Goal: Check status: Check status

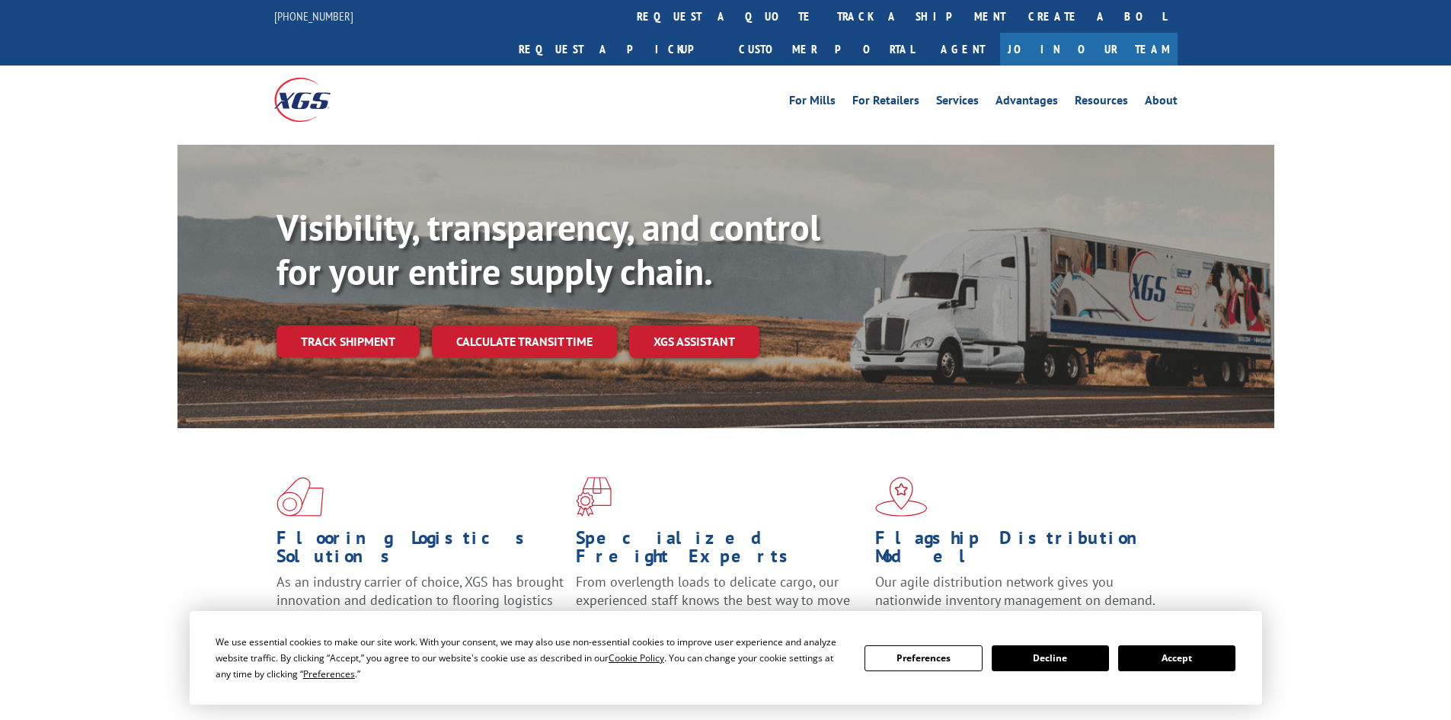
click at [319, 331] on div "Visibility, transparency, and control for your entire supply chain. Track shipm…" at bounding box center [776, 312] width 998 height 213
click at [350, 325] on link "Track shipment" at bounding box center [348, 341] width 143 height 32
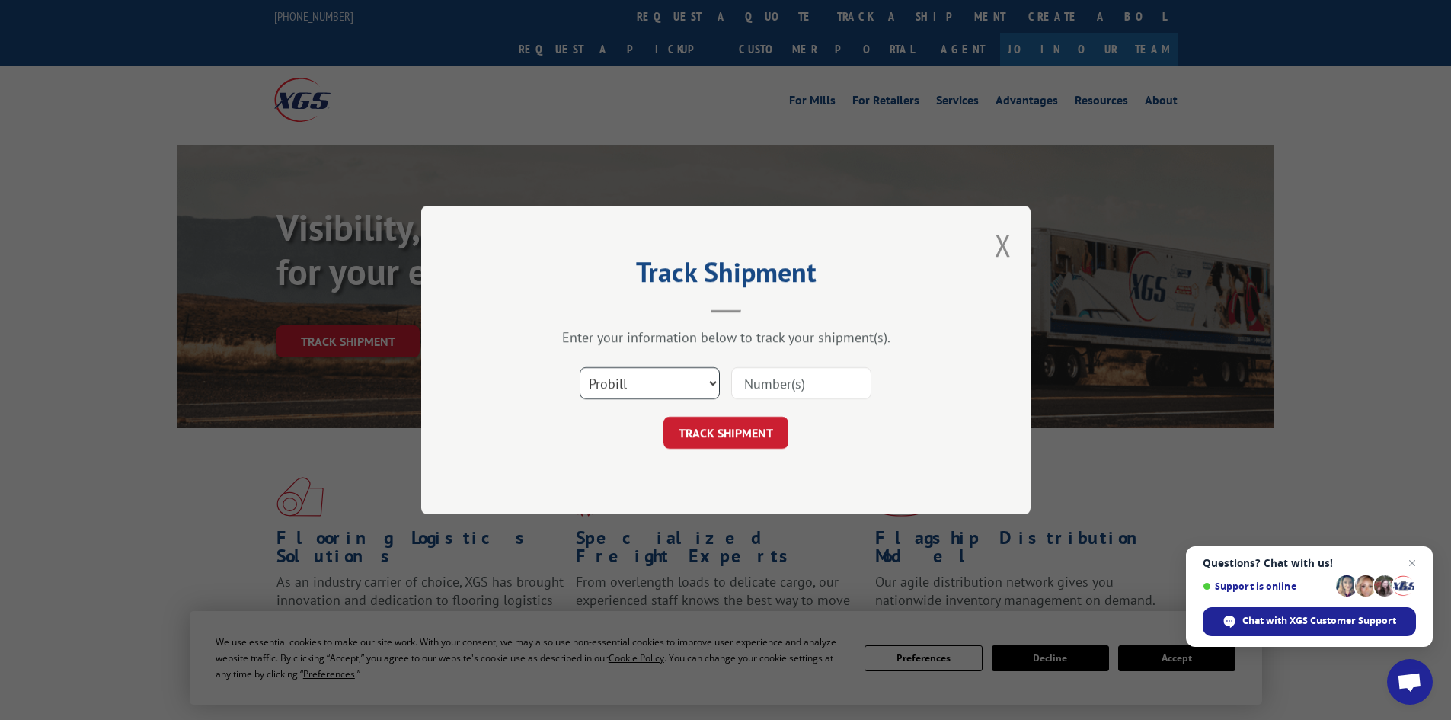
click at [629, 385] on select "Select category... Probill BOL PO" at bounding box center [650, 383] width 140 height 32
select select "bol"
click at [580, 367] on select "Select category... Probill BOL PO" at bounding box center [650, 383] width 140 height 32
click at [771, 389] on input at bounding box center [801, 383] width 140 height 32
paste input "7055100"
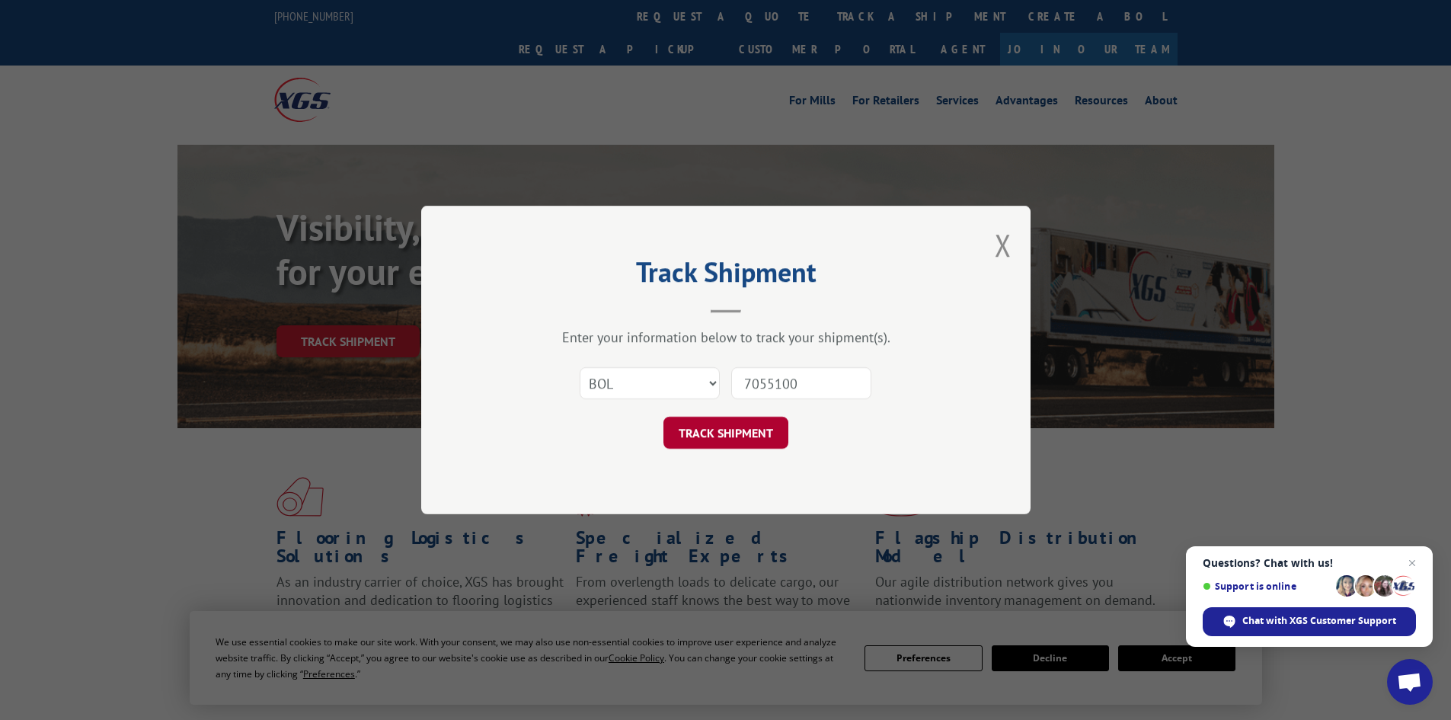
type input "7055100"
click at [708, 433] on button "TRACK SHIPMENT" at bounding box center [726, 433] width 125 height 32
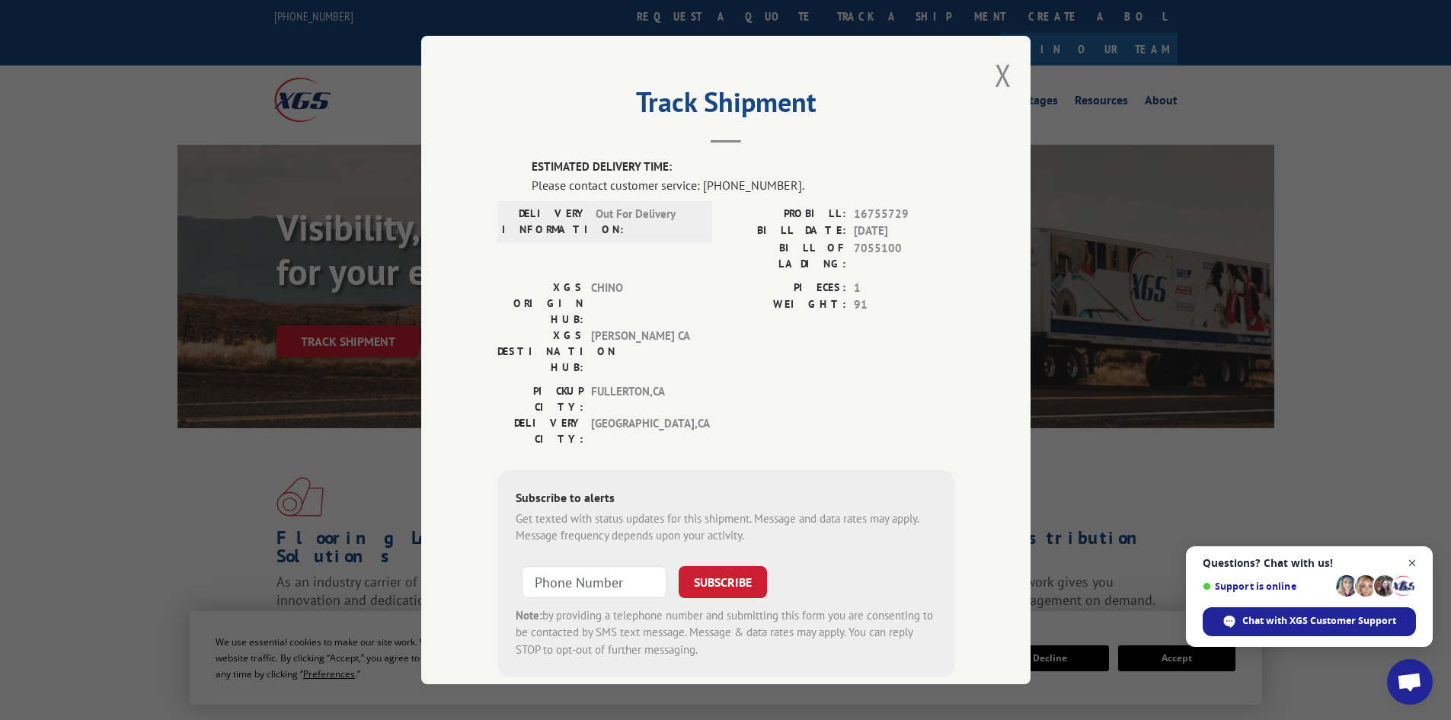
click at [1419, 561] on span "Close chat" at bounding box center [1412, 563] width 19 height 19
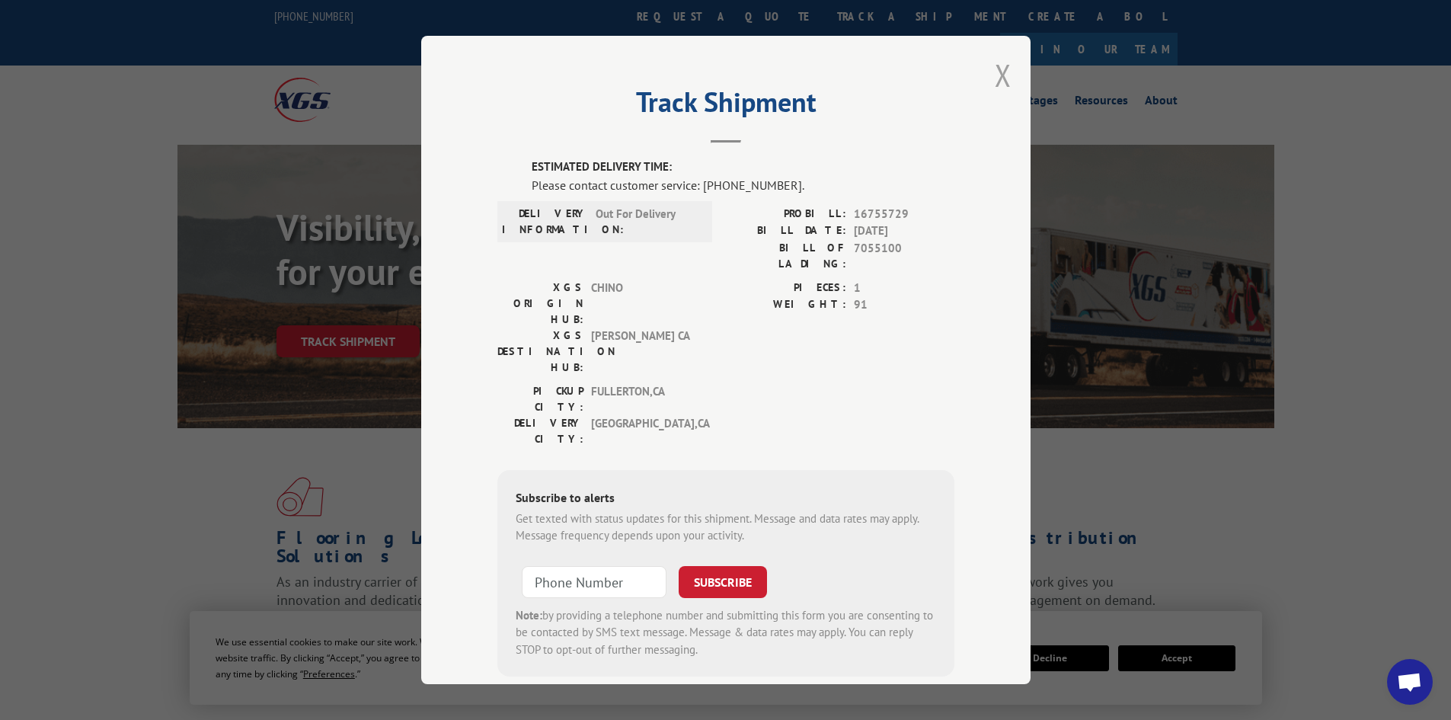
click at [995, 72] on button "Close modal" at bounding box center [1003, 75] width 17 height 40
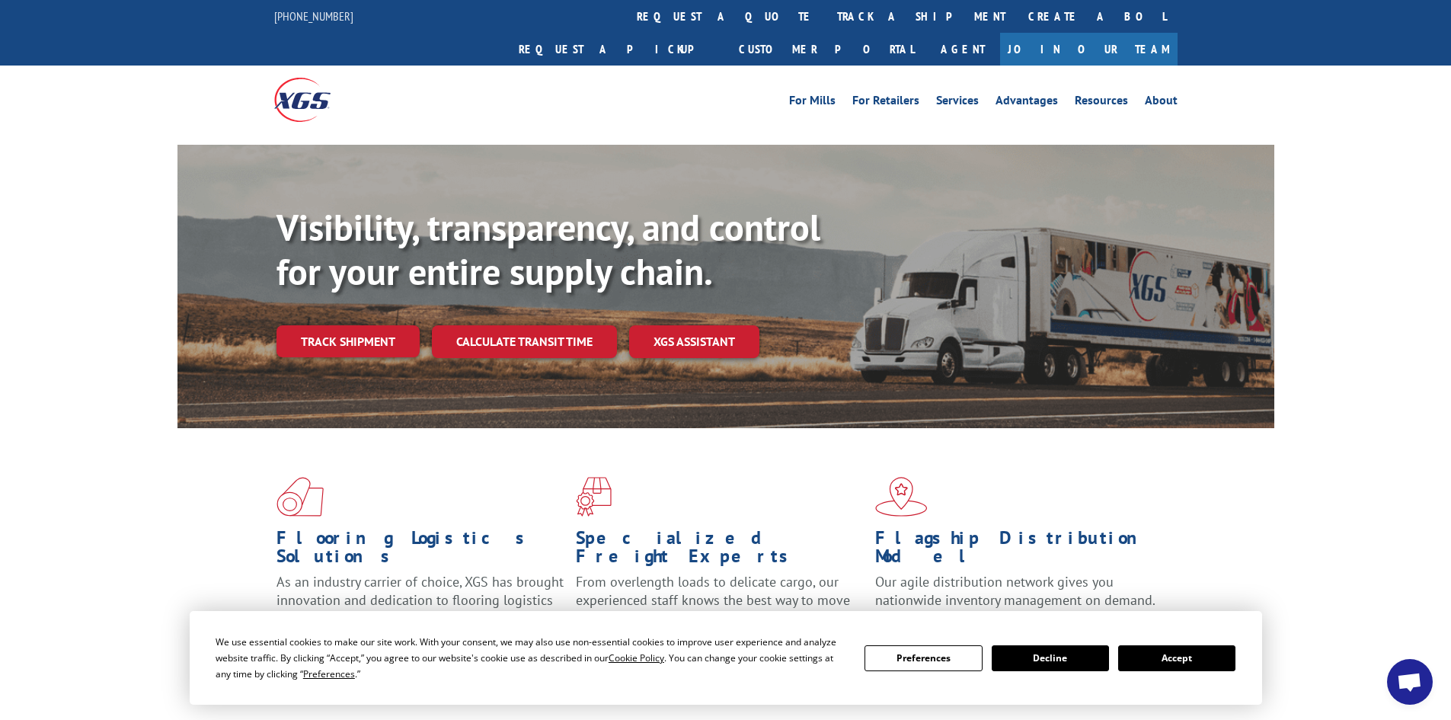
click at [341, 325] on link "Track shipment" at bounding box center [348, 341] width 143 height 32
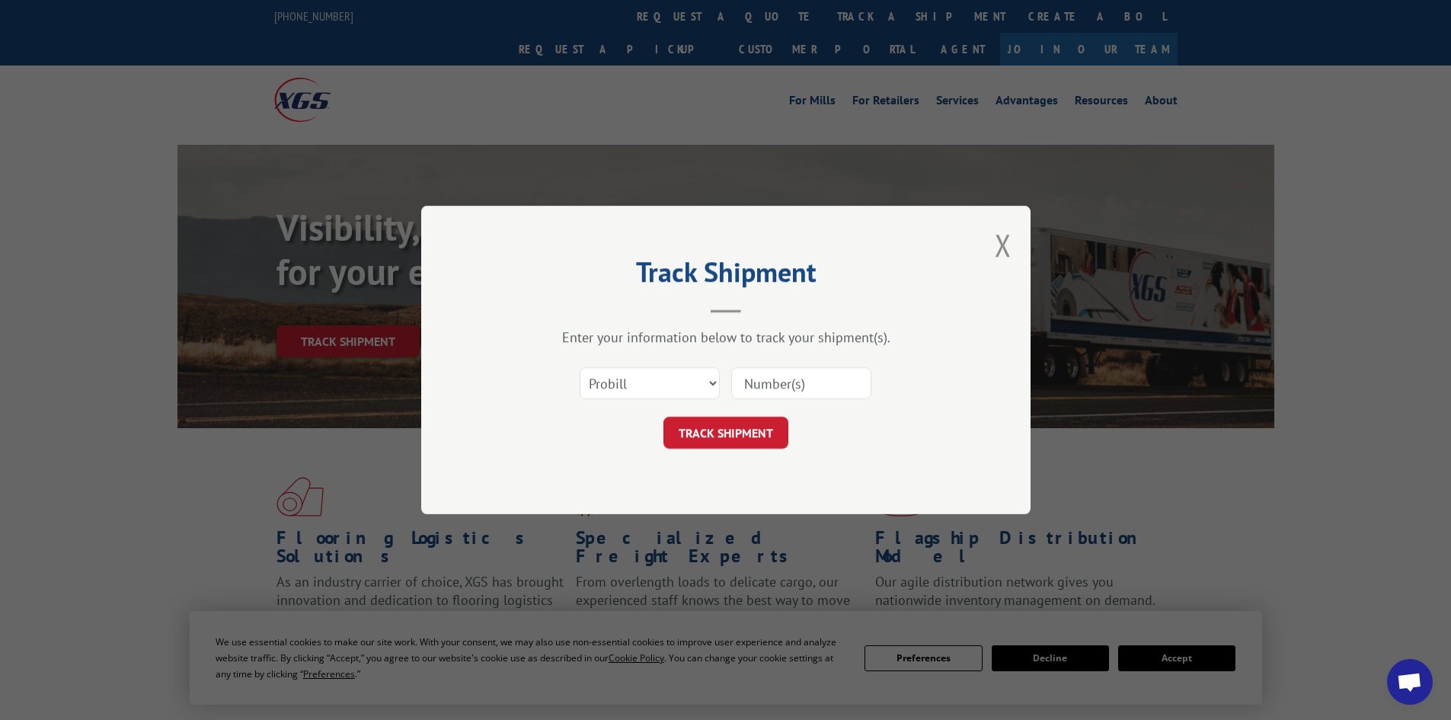
click at [747, 386] on input at bounding box center [801, 383] width 140 height 32
paste input "16755729"
type input "16755729"
click at [712, 412] on form "Select category... Probill BOL PO 16755729 TRACK SHIPMENT" at bounding box center [725, 403] width 457 height 91
click at [704, 430] on button "TRACK SHIPMENT" at bounding box center [726, 433] width 125 height 32
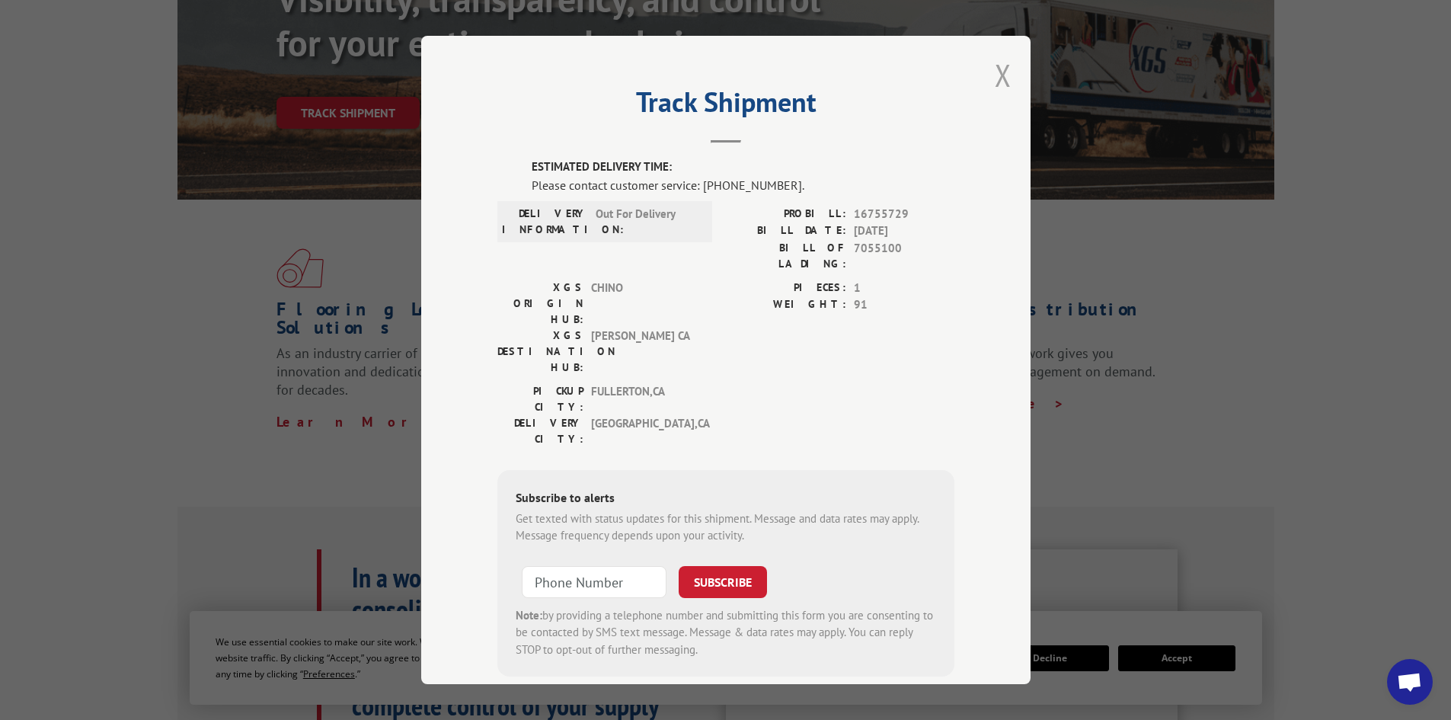
click at [997, 75] on button "Close modal" at bounding box center [1003, 75] width 17 height 40
